Goal: Entertainment & Leisure: Browse casually

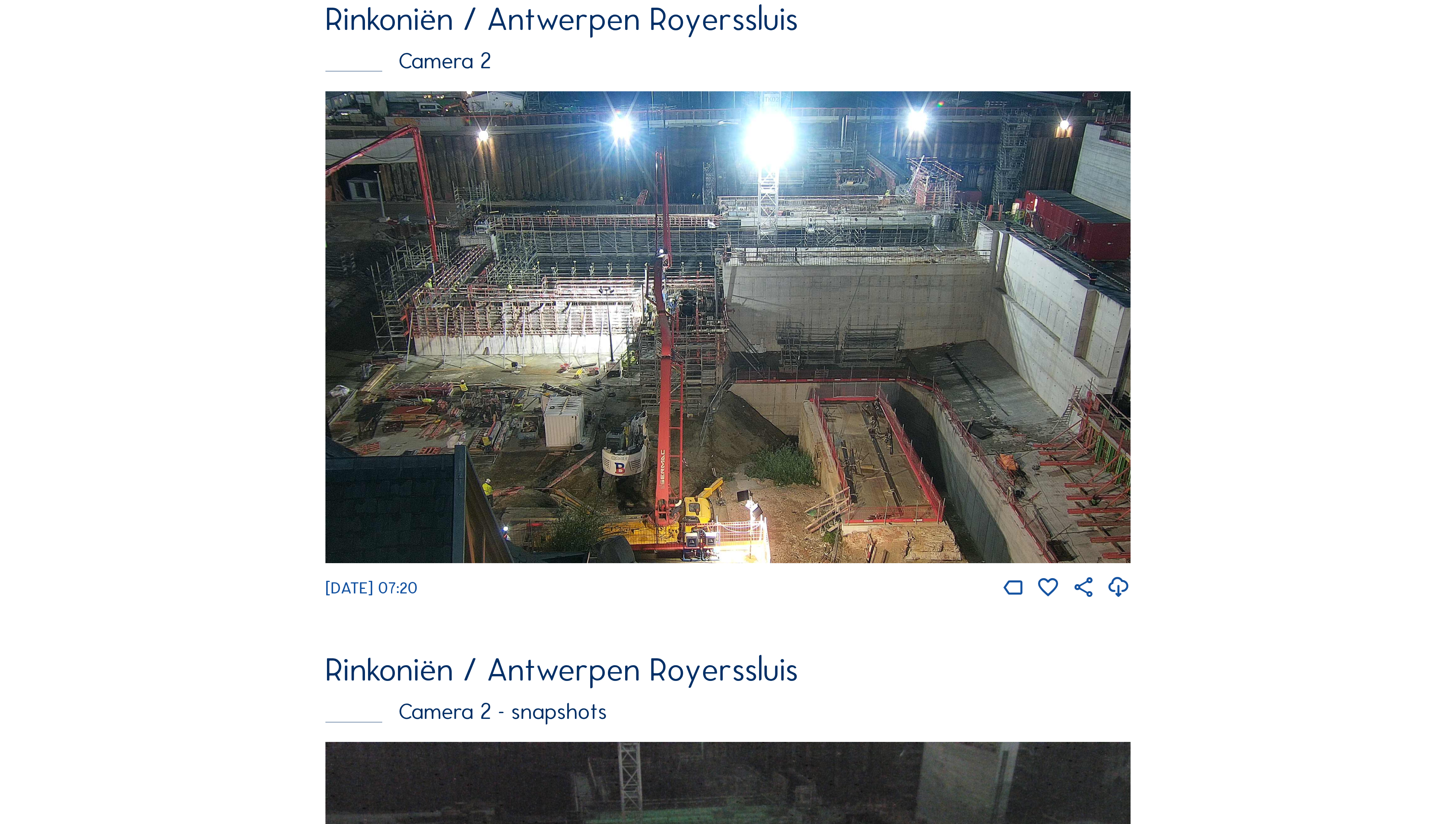
scroll to position [163, 0]
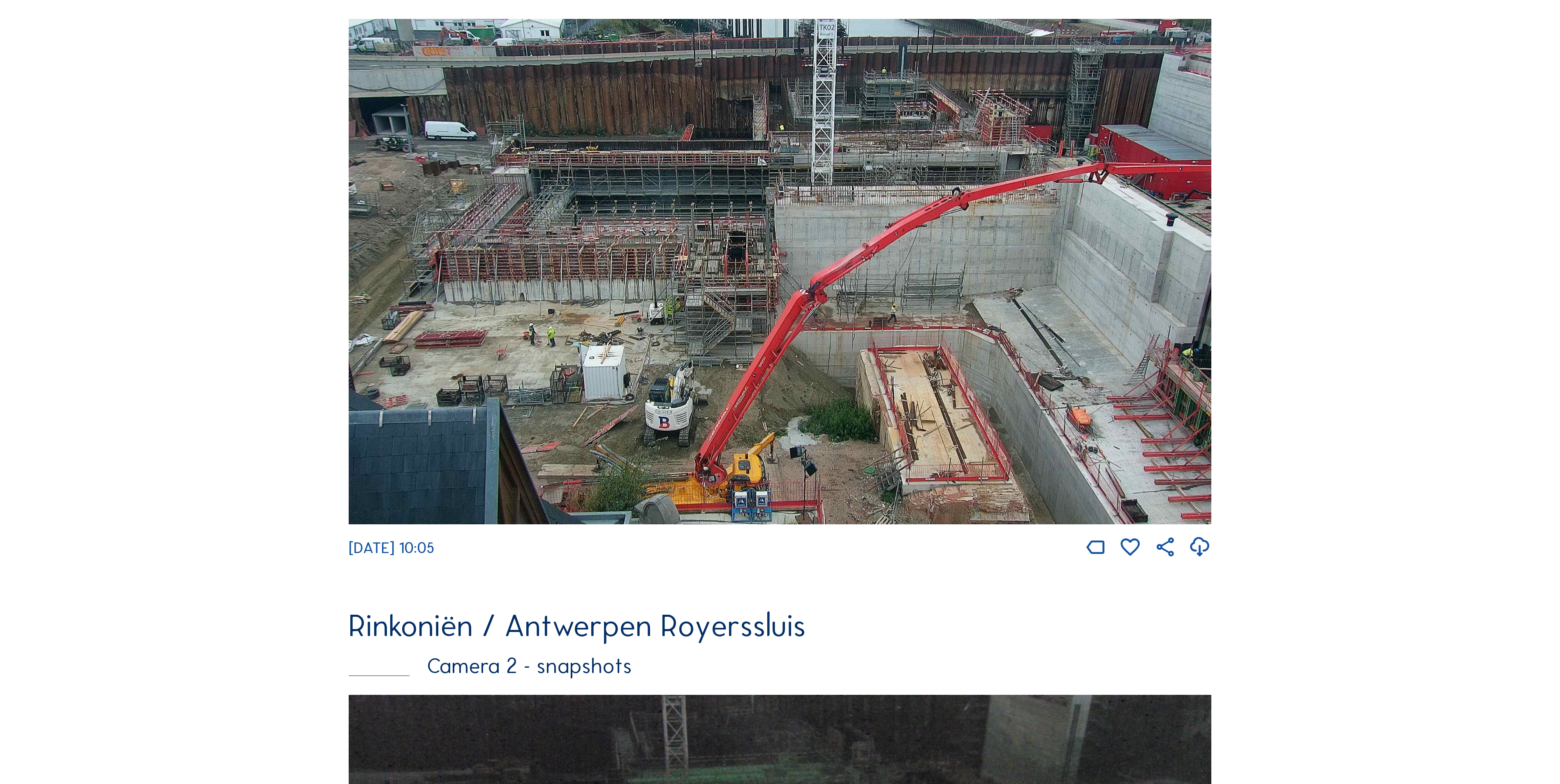
scroll to position [246, 0]
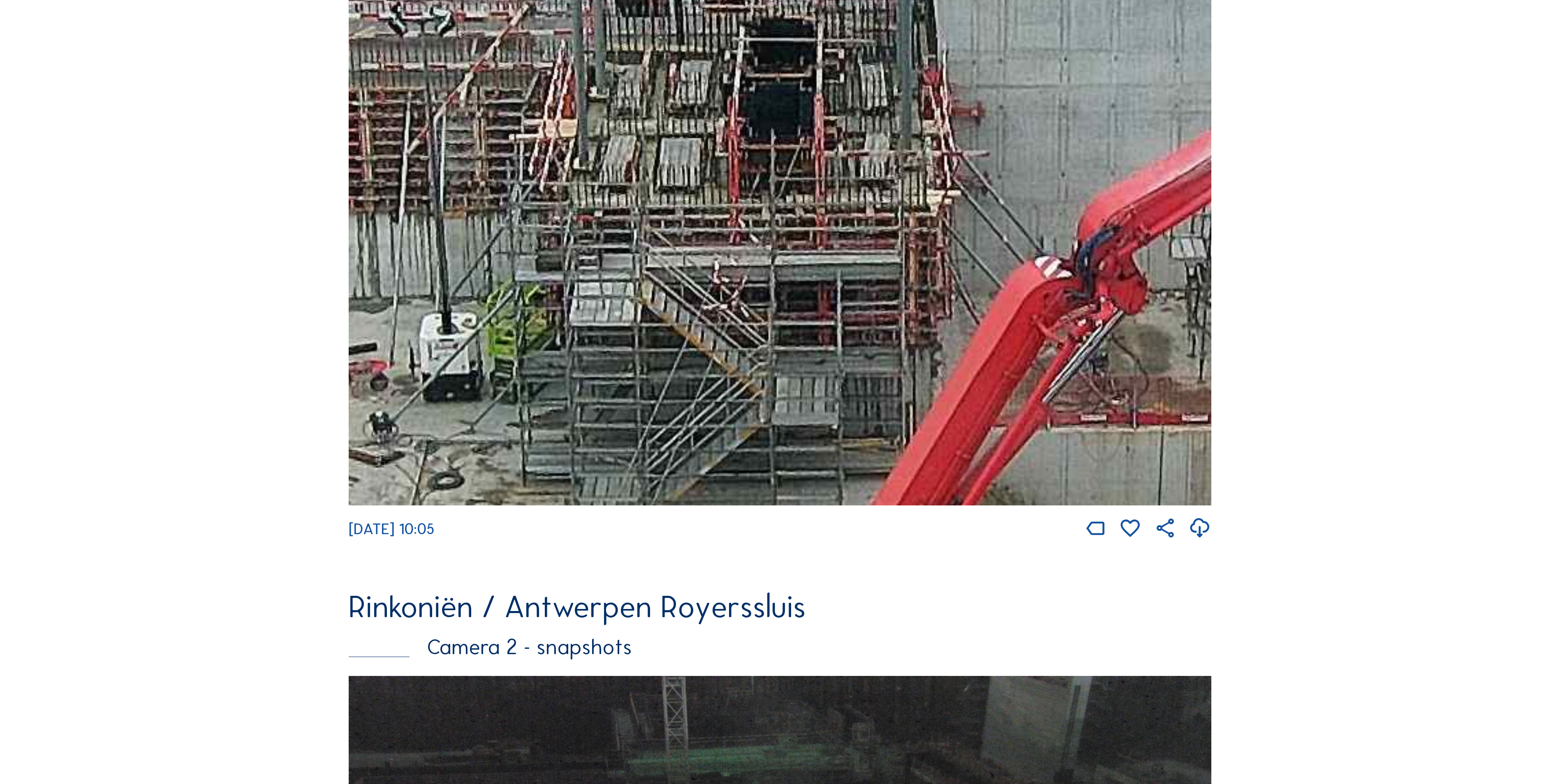
drag, startPoint x: 948, startPoint y: 333, endPoint x: 875, endPoint y: 200, distance: 151.7
click at [875, 200] on img at bounding box center [780, 252] width 862 height 506
drag, startPoint x: 692, startPoint y: 323, endPoint x: 885, endPoint y: 159, distance: 253.3
click at [880, 160] on img at bounding box center [780, 252] width 862 height 506
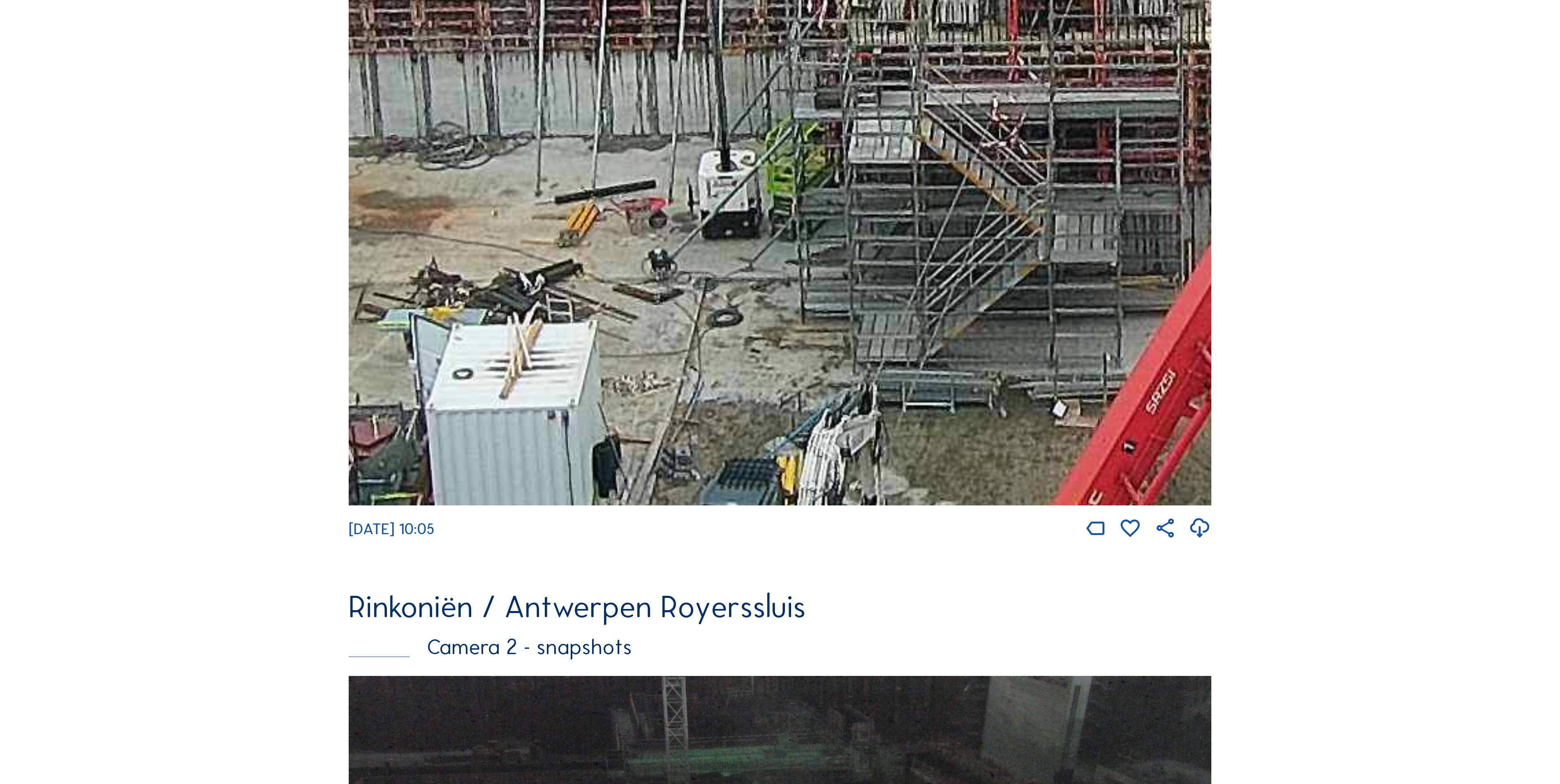
drag, startPoint x: 830, startPoint y: 216, endPoint x: 1117, endPoint y: 271, distance: 292.2
click at [1117, 269] on img at bounding box center [780, 252] width 862 height 506
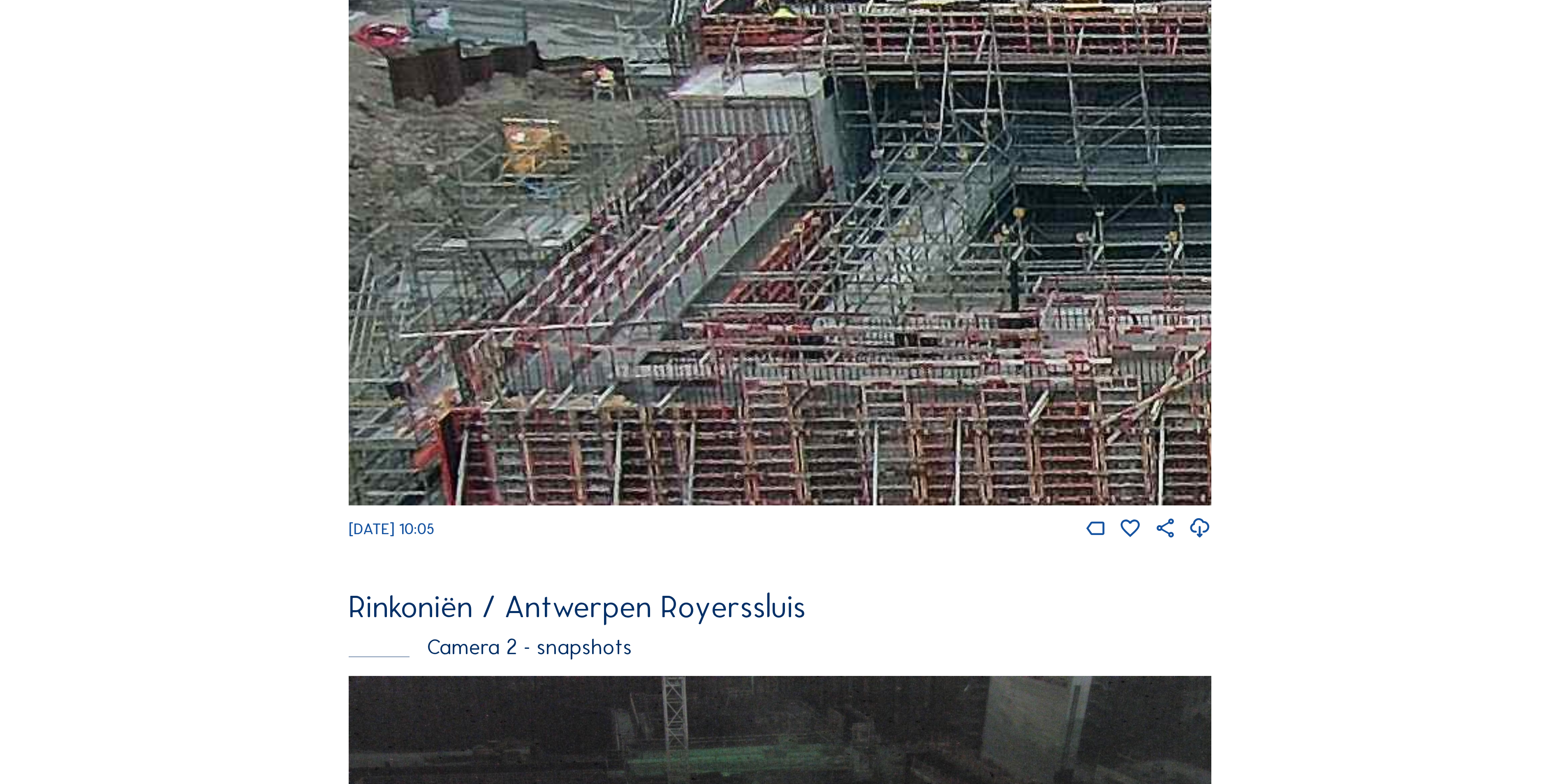
drag, startPoint x: 845, startPoint y: 246, endPoint x: 1151, endPoint y: 646, distance: 503.6
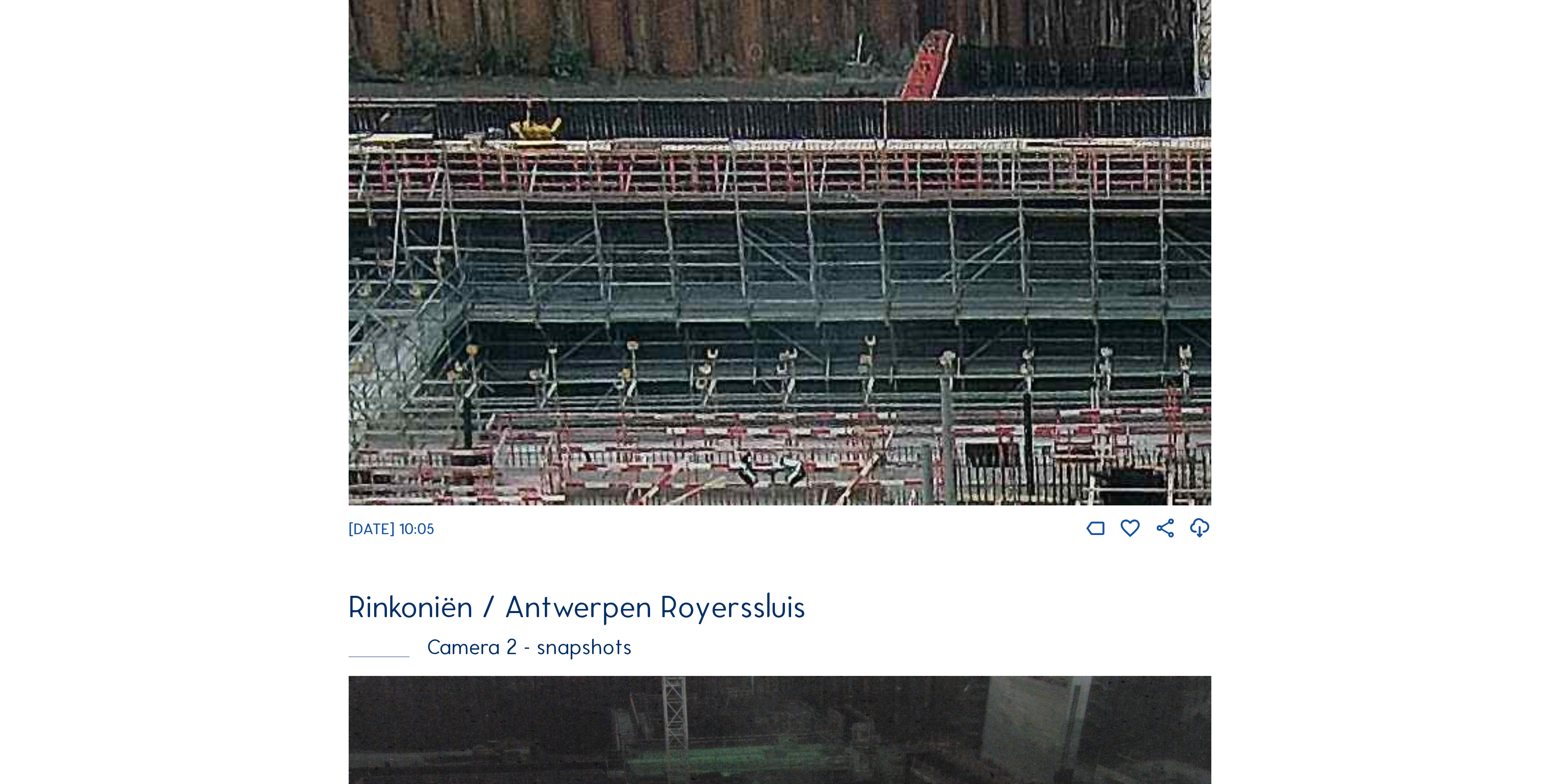
drag, startPoint x: 906, startPoint y: 349, endPoint x: 358, endPoint y: 490, distance: 565.8
click at [358, 490] on img at bounding box center [780, 252] width 862 height 506
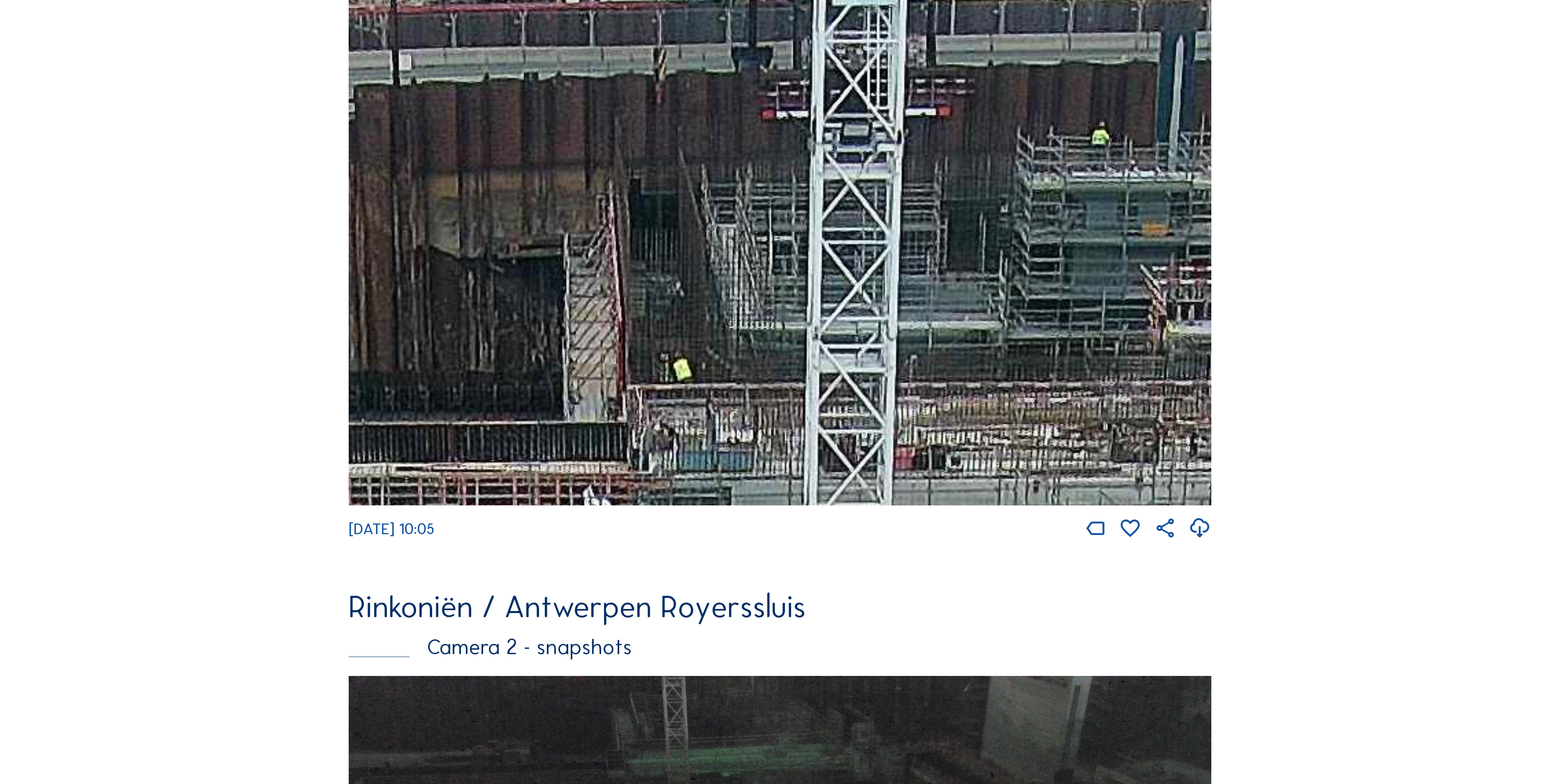
drag, startPoint x: 873, startPoint y: 304, endPoint x: 323, endPoint y: 501, distance: 584.2
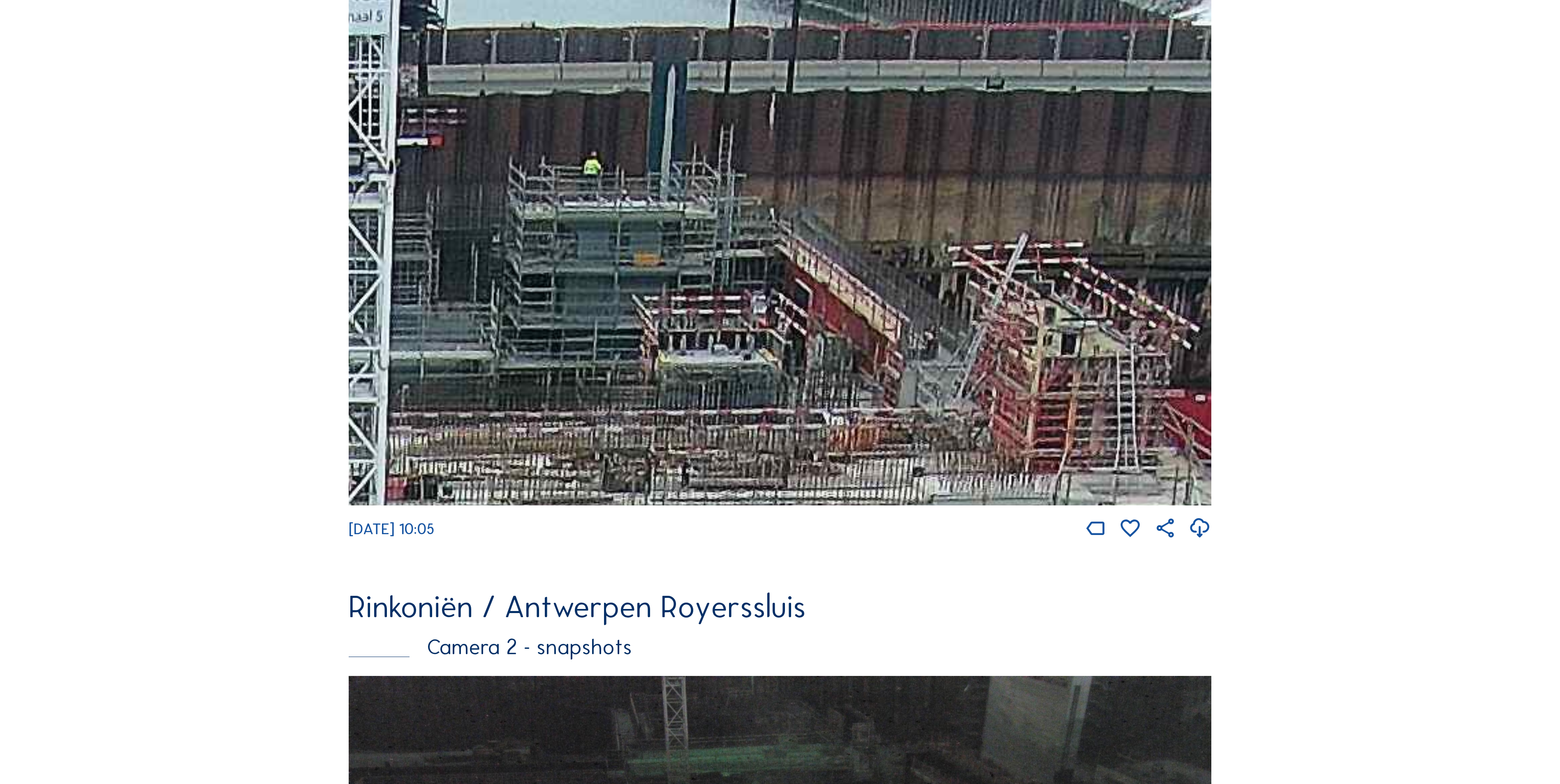
drag, startPoint x: 900, startPoint y: 72, endPoint x: 712, endPoint y: 257, distance: 263.8
click at [443, 335] on img at bounding box center [780, 252] width 862 height 506
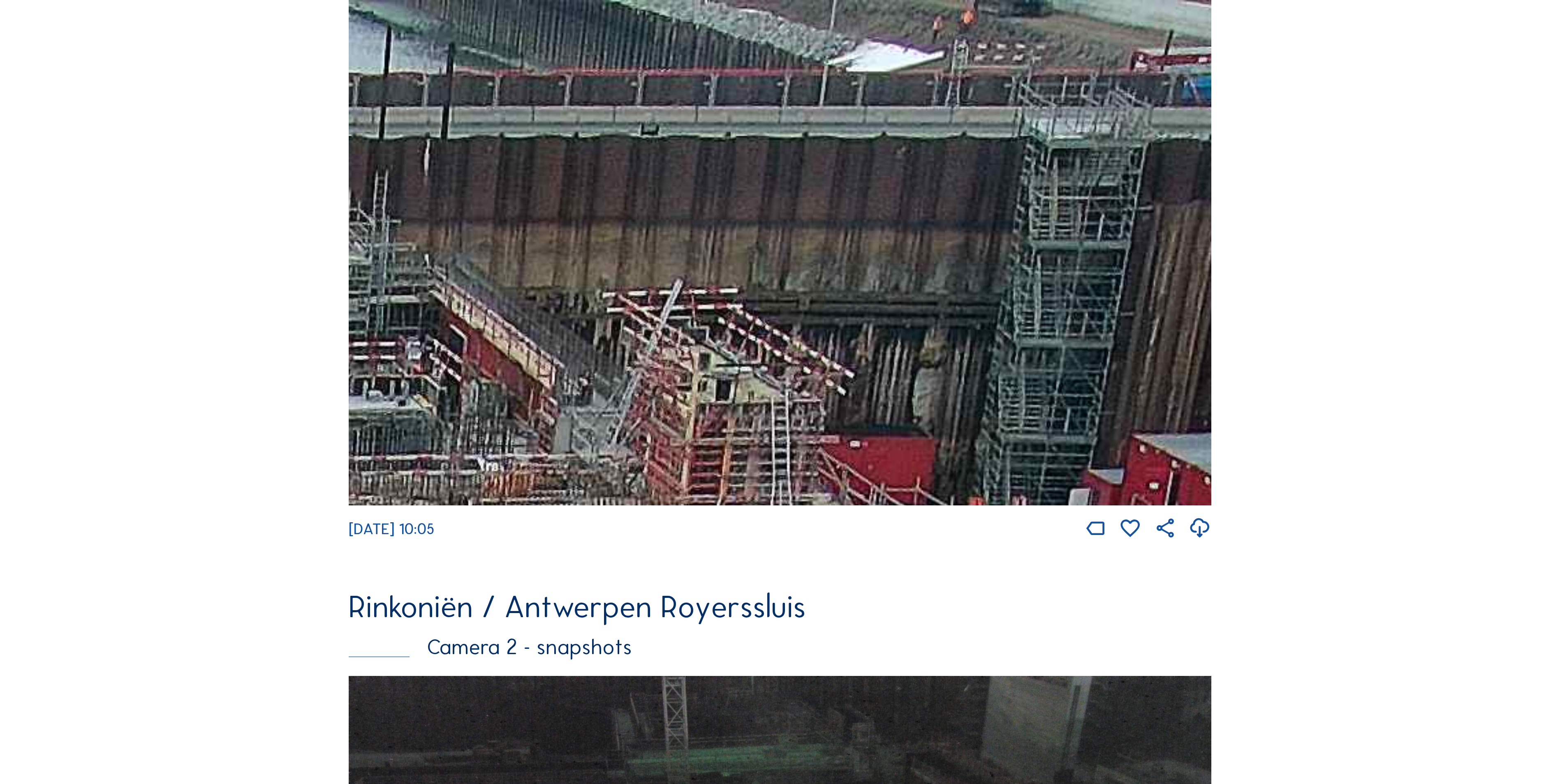
drag, startPoint x: 993, startPoint y: 145, endPoint x: 639, endPoint y: 443, distance: 462.7
click at [646, 466] on img at bounding box center [780, 252] width 862 height 506
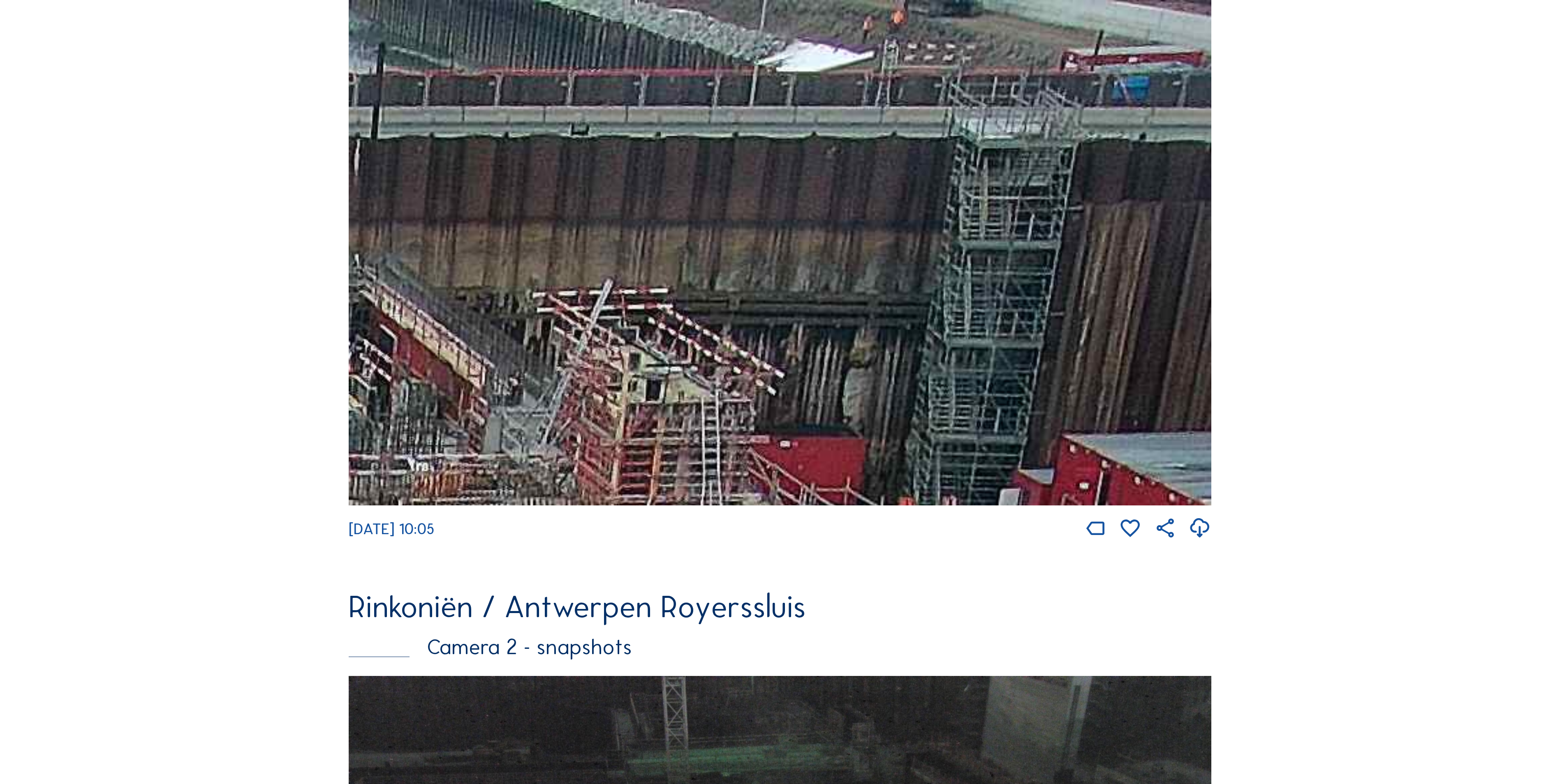
drag, startPoint x: 922, startPoint y: 106, endPoint x: 829, endPoint y: 235, distance: 159.0
click at [859, 359] on img at bounding box center [780, 252] width 862 height 506
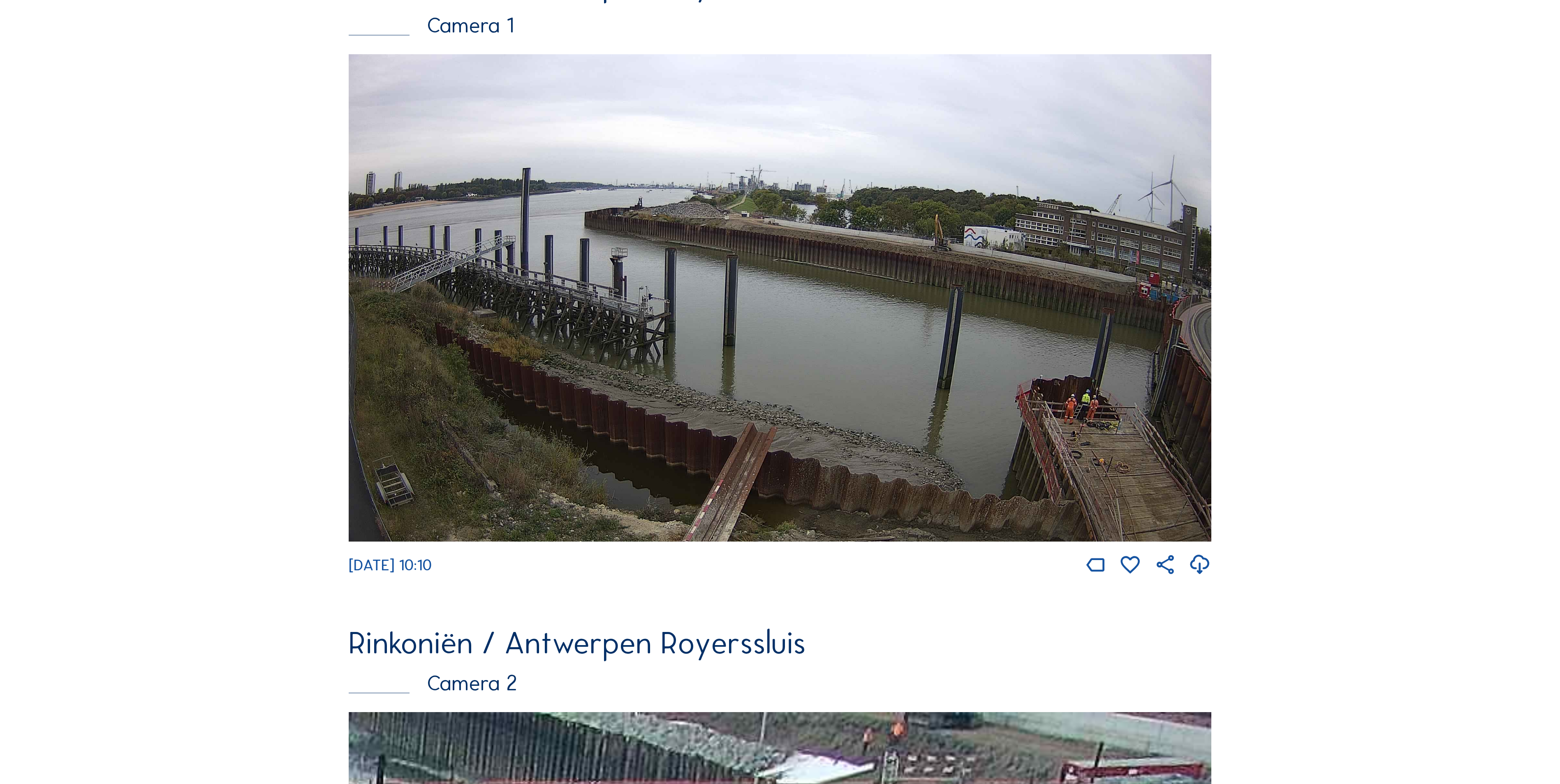
scroll to position [171, 0]
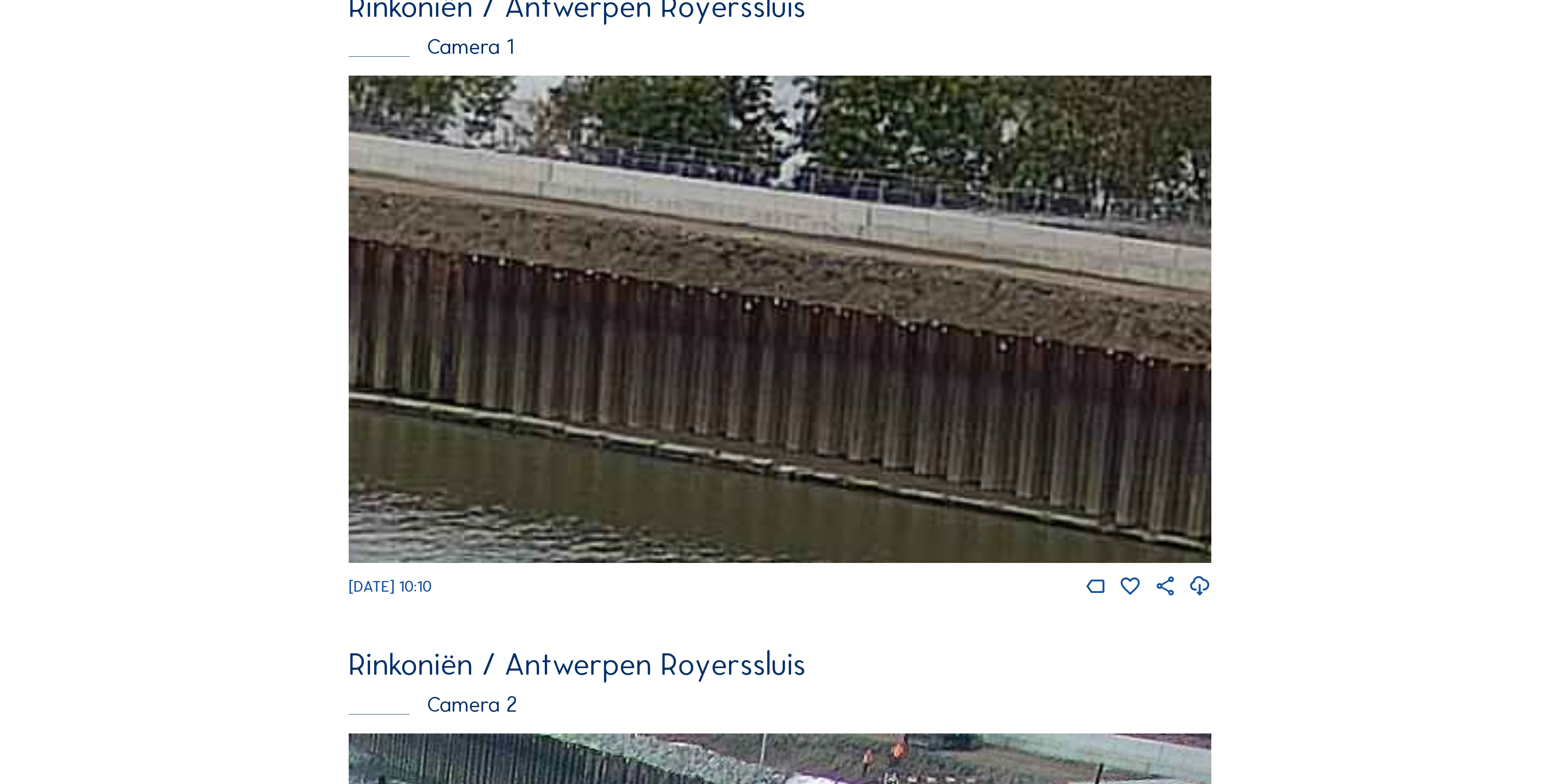
drag, startPoint x: 781, startPoint y: 291, endPoint x: 634, endPoint y: 174, distance: 187.9
click at [652, 179] on img at bounding box center [780, 319] width 862 height 487
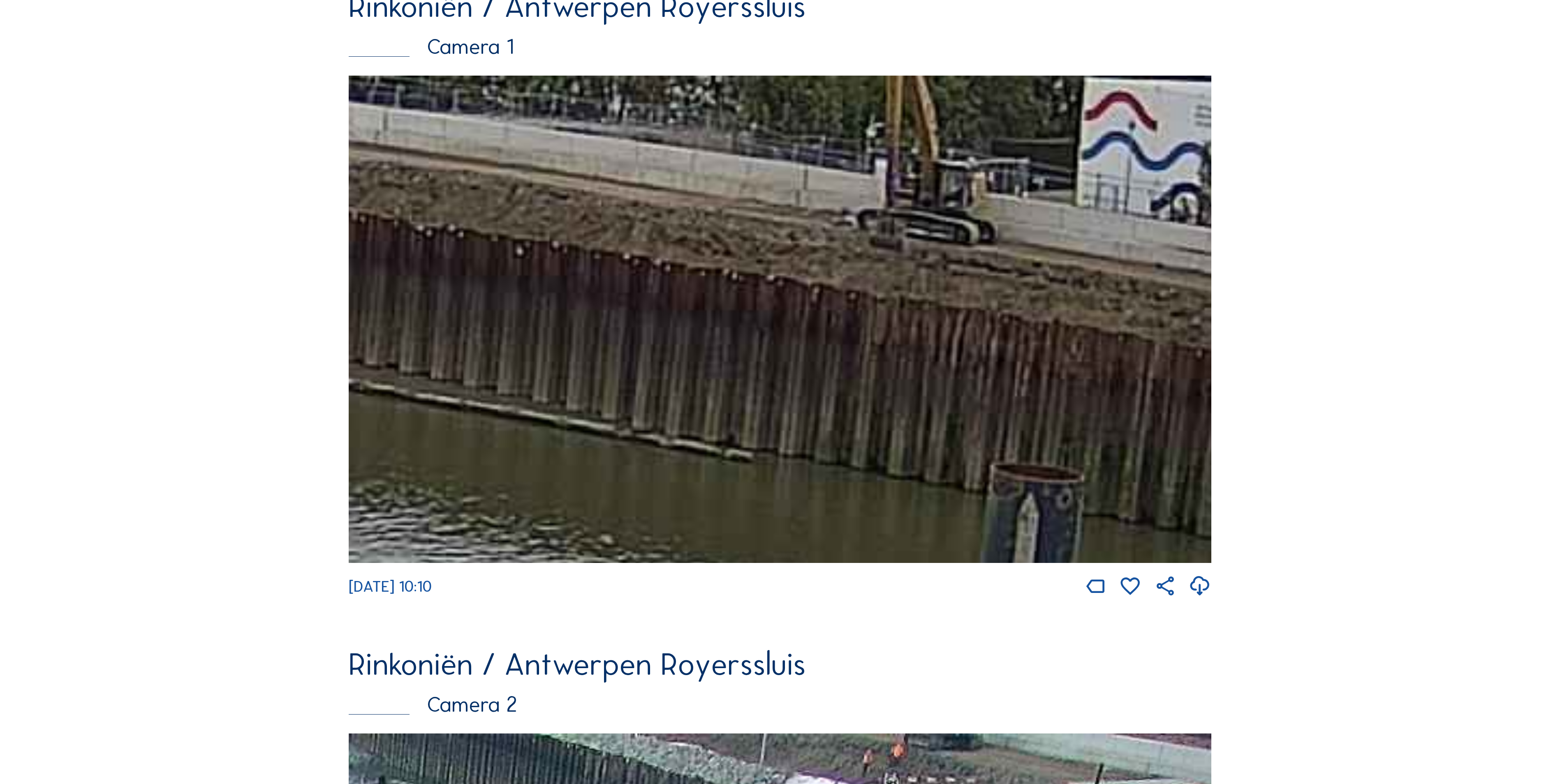
drag, startPoint x: 1521, startPoint y: 372, endPoint x: 1444, endPoint y: 359, distance: 78.1
drag, startPoint x: 902, startPoint y: 272, endPoint x: 448, endPoint y: 180, distance: 463.2
click at [472, 186] on img at bounding box center [780, 319] width 862 height 487
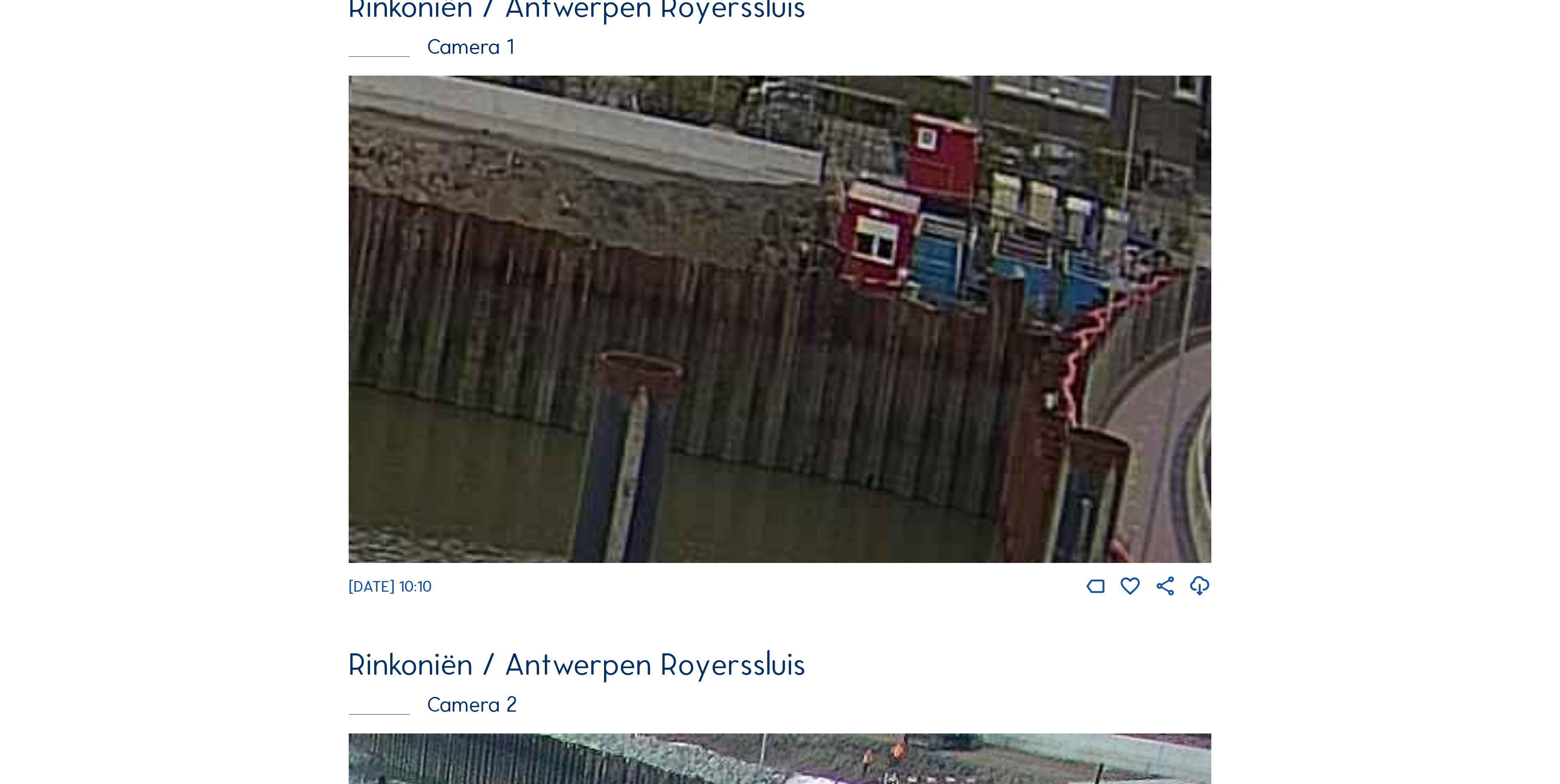
drag, startPoint x: 1110, startPoint y: 294, endPoint x: 354, endPoint y: 136, distance: 772.3
click at [354, 136] on img at bounding box center [780, 319] width 862 height 487
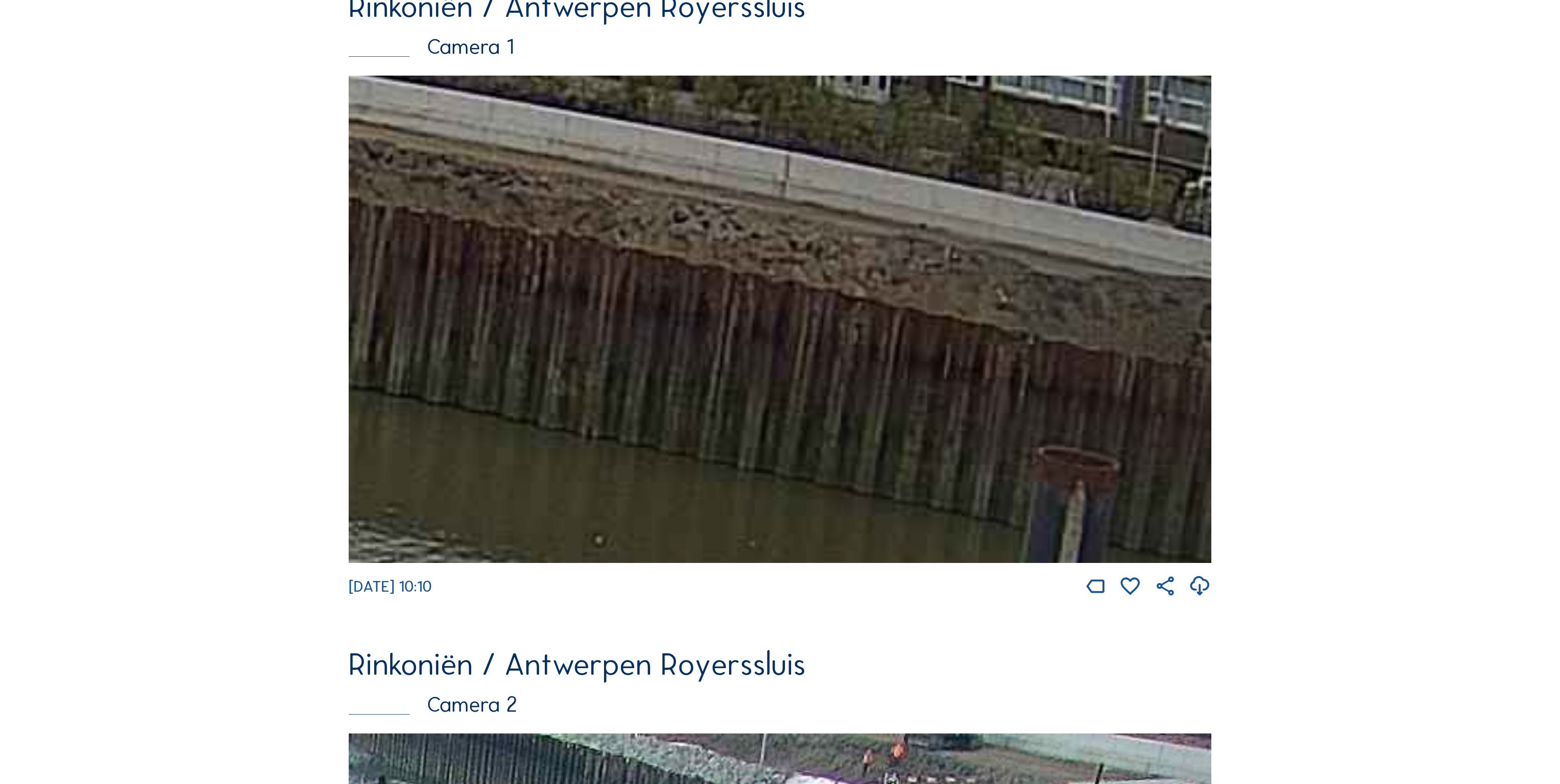
drag, startPoint x: 428, startPoint y: 150, endPoint x: 832, endPoint y: 236, distance: 413.1
click at [832, 236] on img at bounding box center [780, 319] width 862 height 487
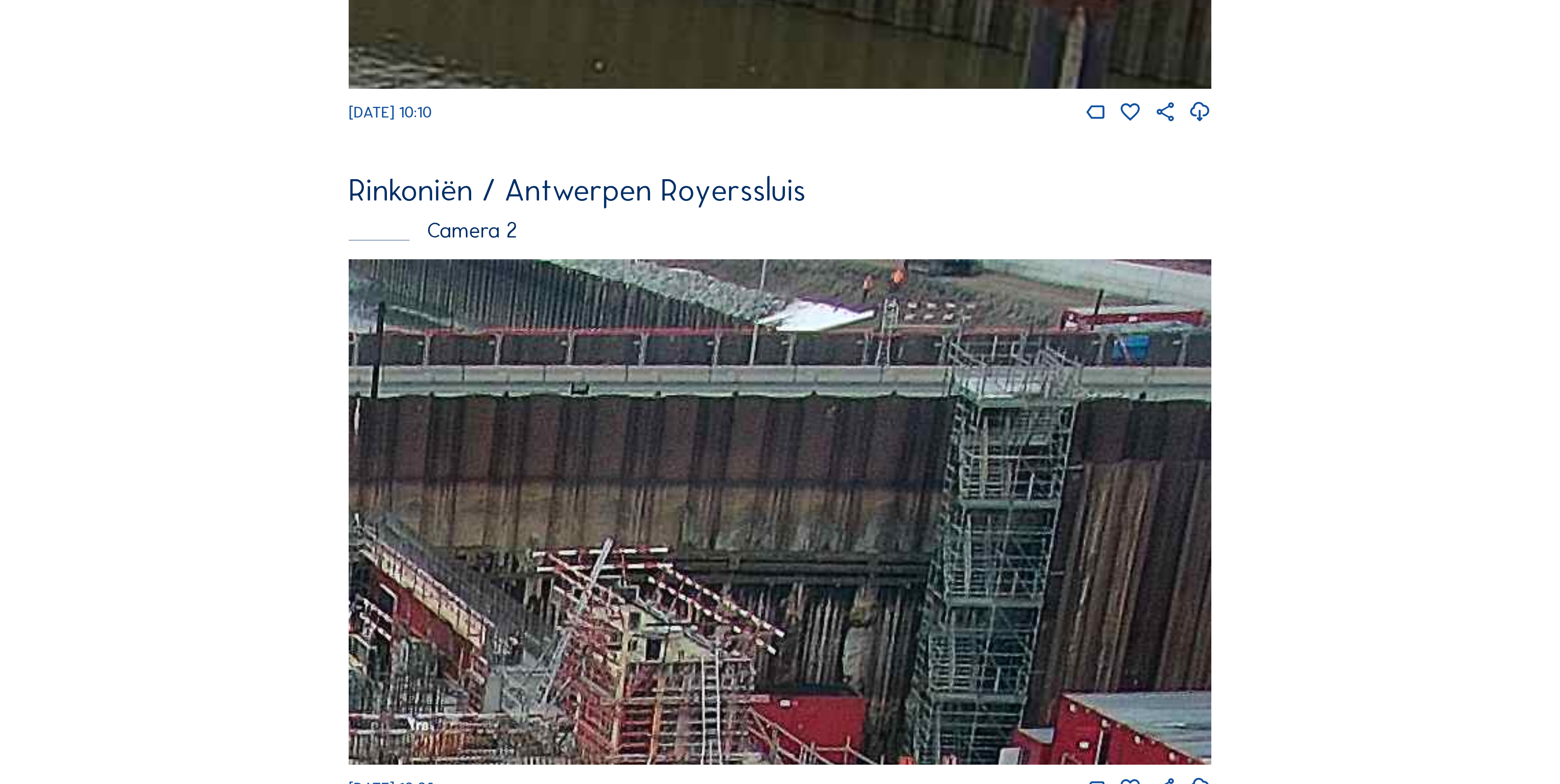
scroll to position [664, 0]
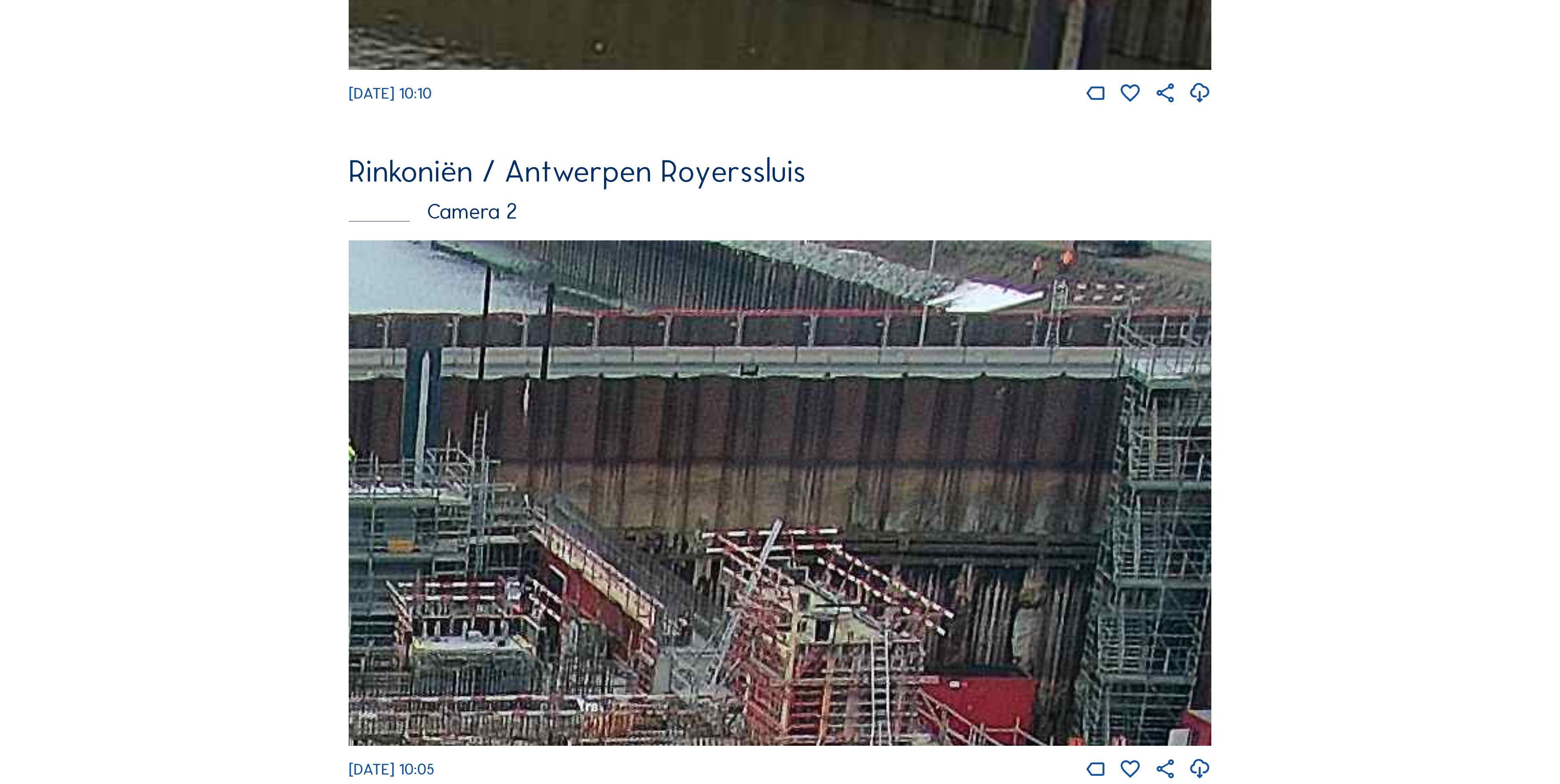
drag, startPoint x: 898, startPoint y: 400, endPoint x: 1046, endPoint y: 560, distance: 218.0
click at [1059, 573] on img at bounding box center [780, 493] width 862 height 506
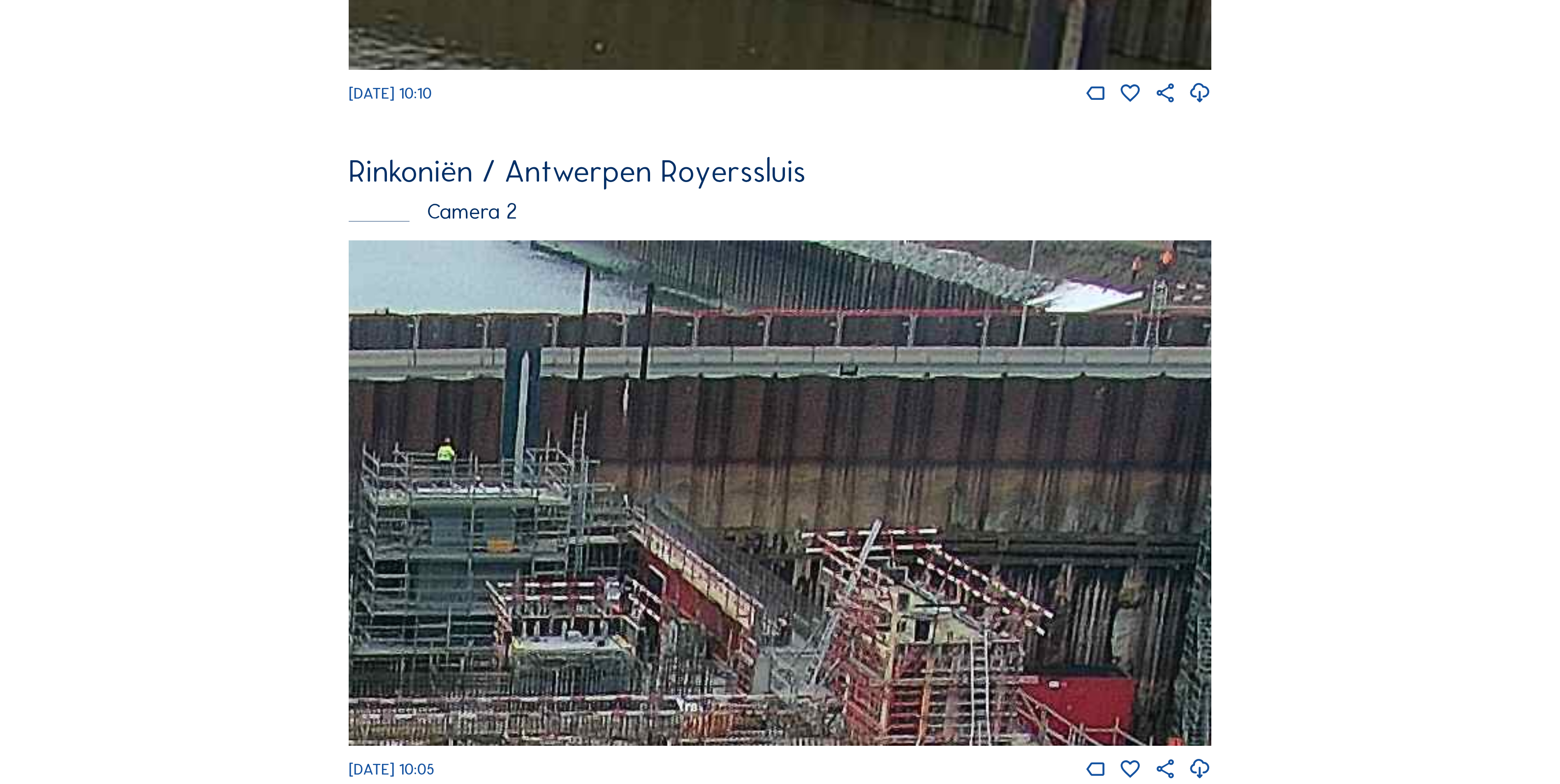
drag, startPoint x: 905, startPoint y: 461, endPoint x: 980, endPoint y: 608, distance: 165.0
click at [980, 608] on img at bounding box center [780, 493] width 862 height 506
